Goal: Obtain resource: Obtain resource

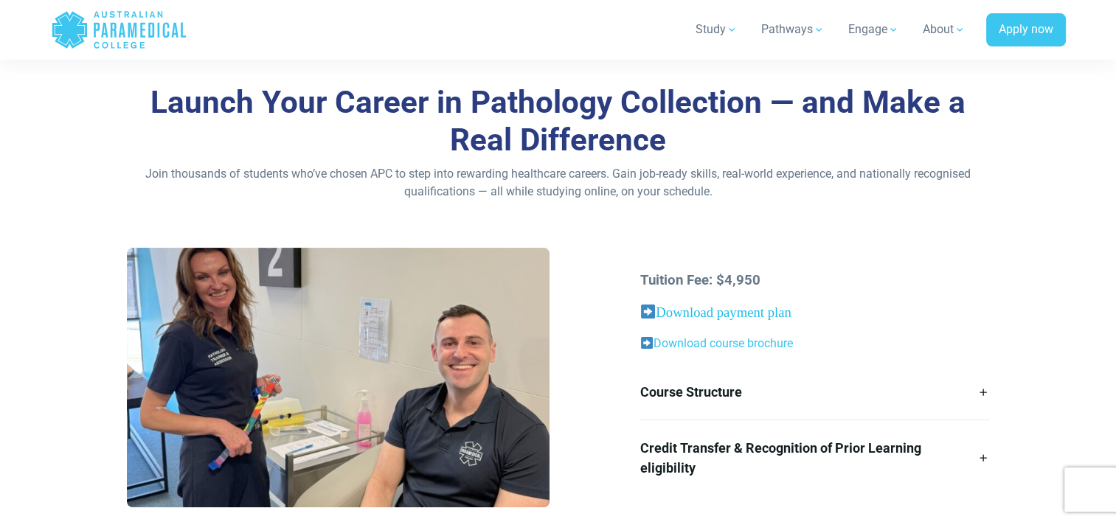
click at [746, 313] on link "Download payment plan" at bounding box center [723, 312] width 135 height 15
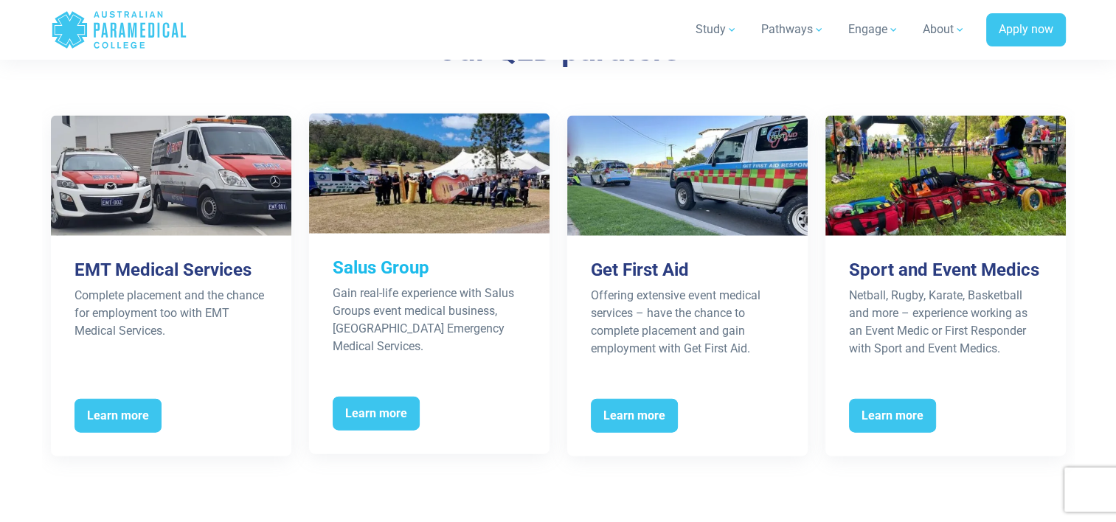
scroll to position [3246, 0]
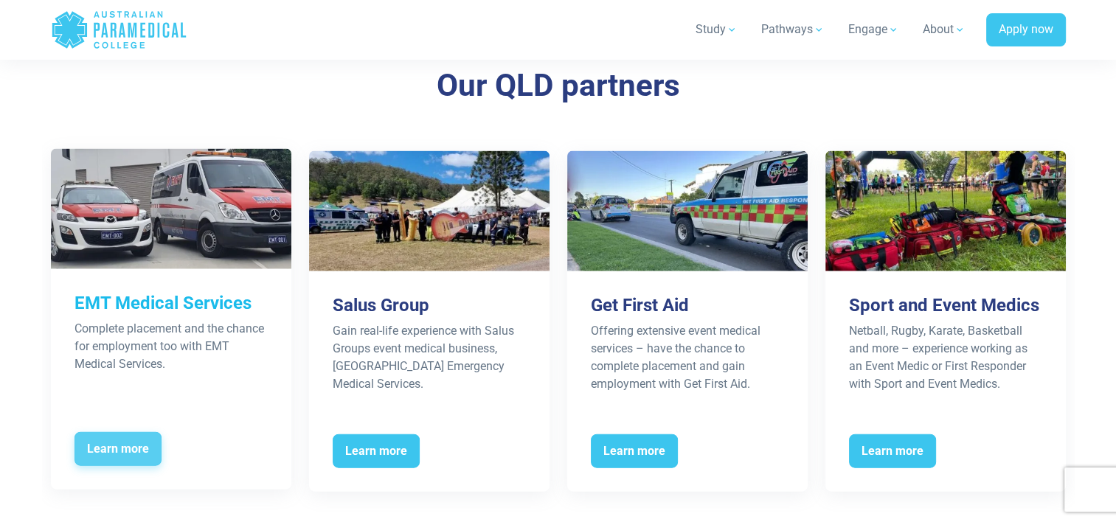
click at [122, 432] on span "Learn more" at bounding box center [118, 449] width 87 height 34
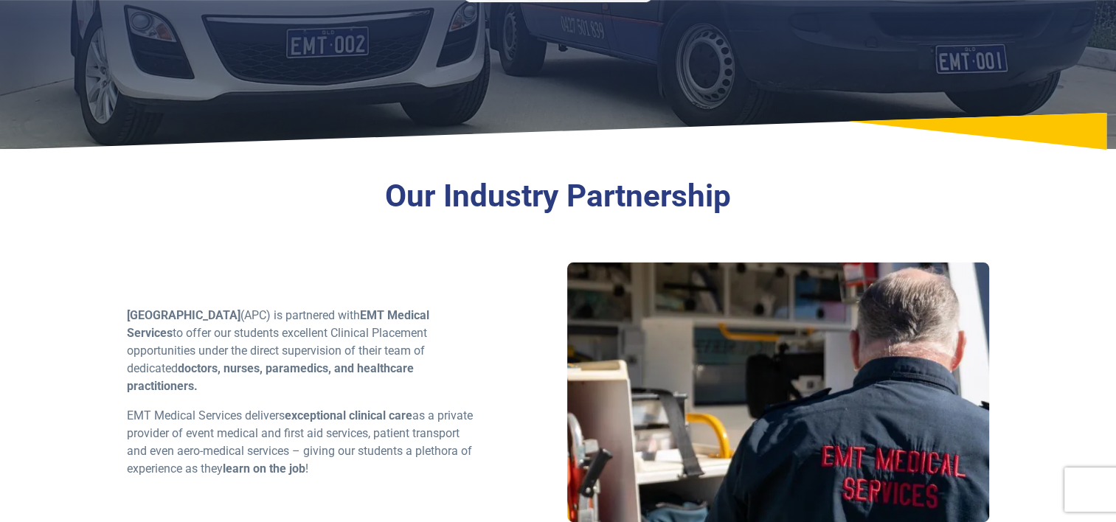
scroll to position [295, 0]
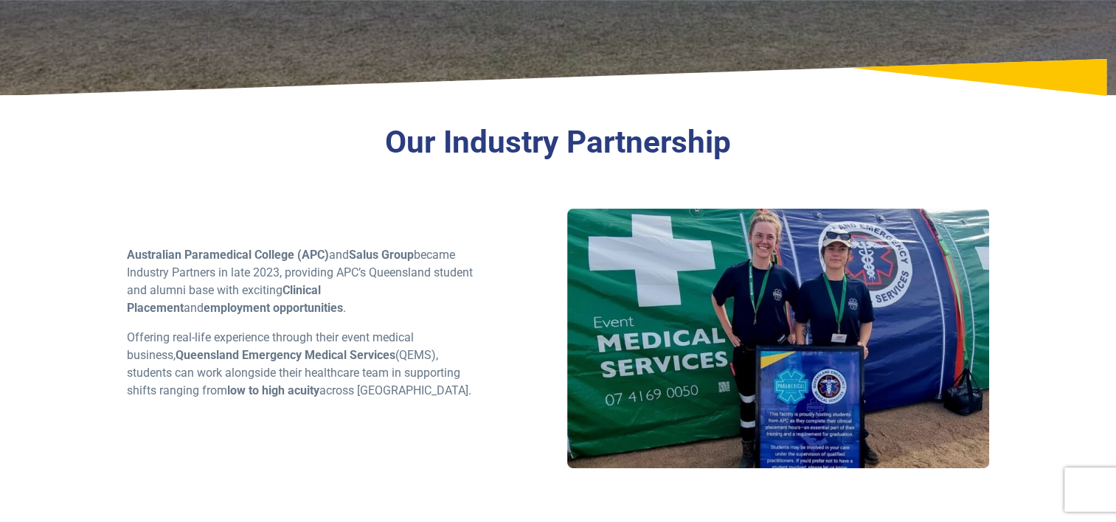
scroll to position [369, 0]
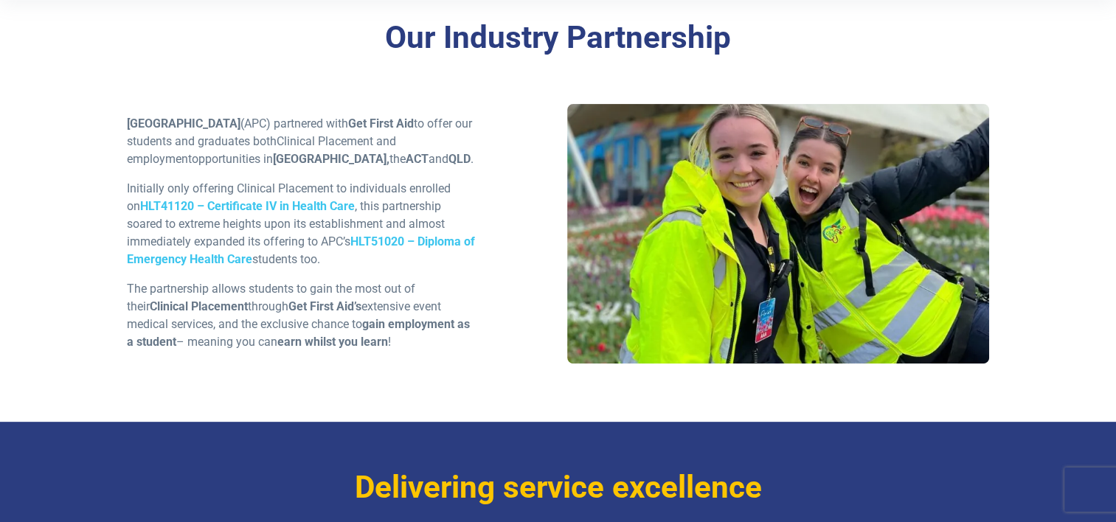
scroll to position [516, 0]
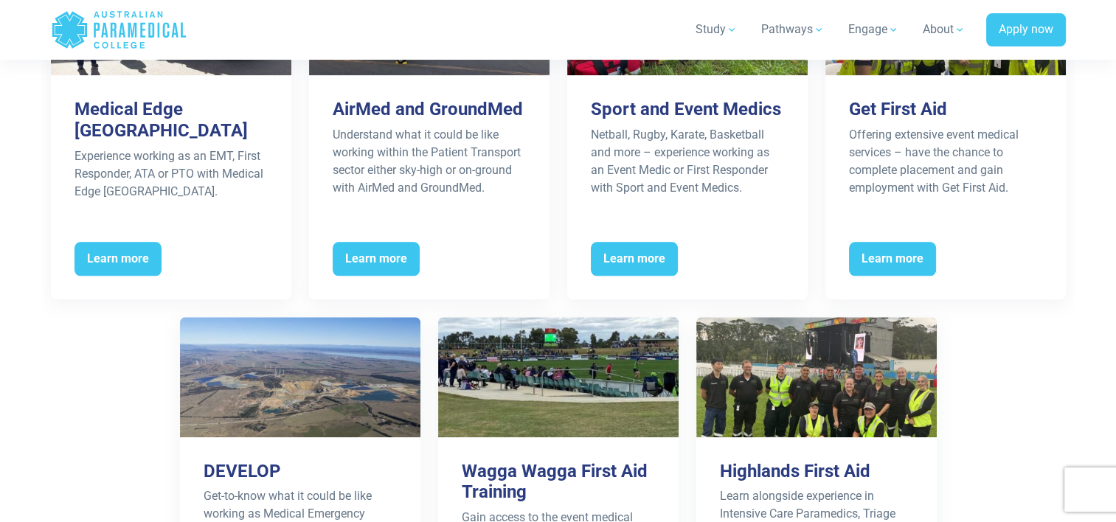
scroll to position [1363, 0]
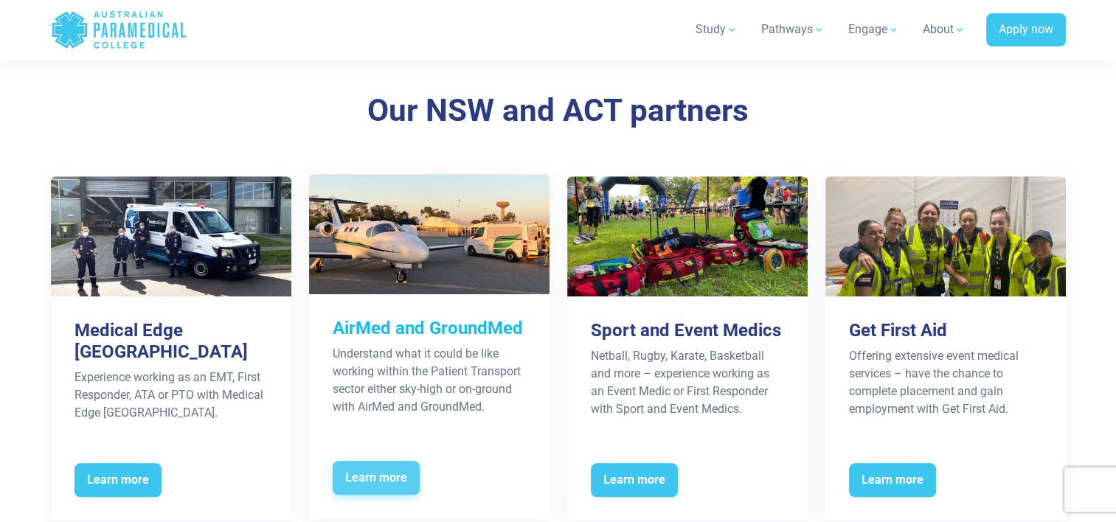
click at [394, 471] on span "Learn more" at bounding box center [376, 478] width 87 height 34
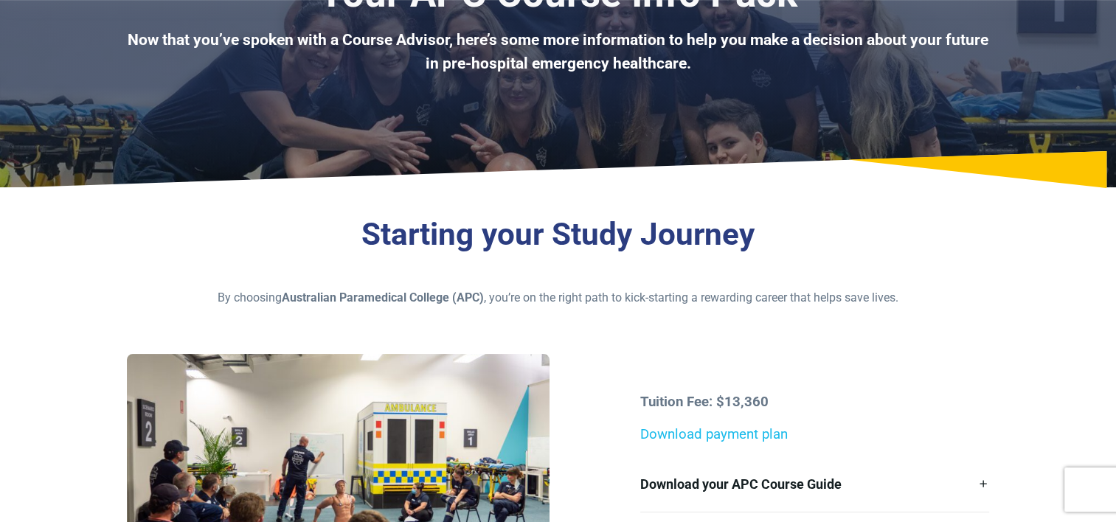
click at [717, 432] on link "Download payment plan" at bounding box center [714, 434] width 148 height 16
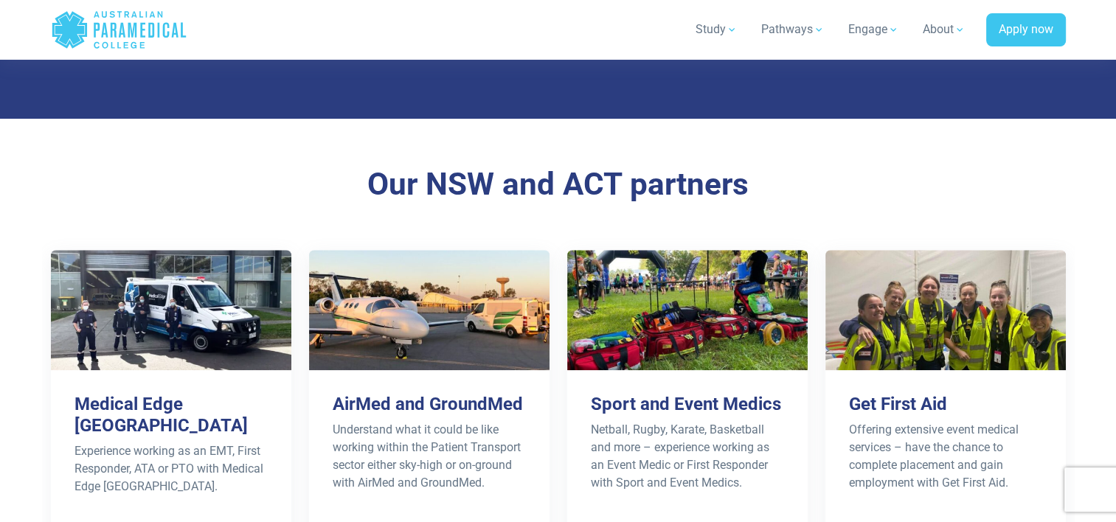
scroll to position [1290, 0]
